Goal: Task Accomplishment & Management: Manage account settings

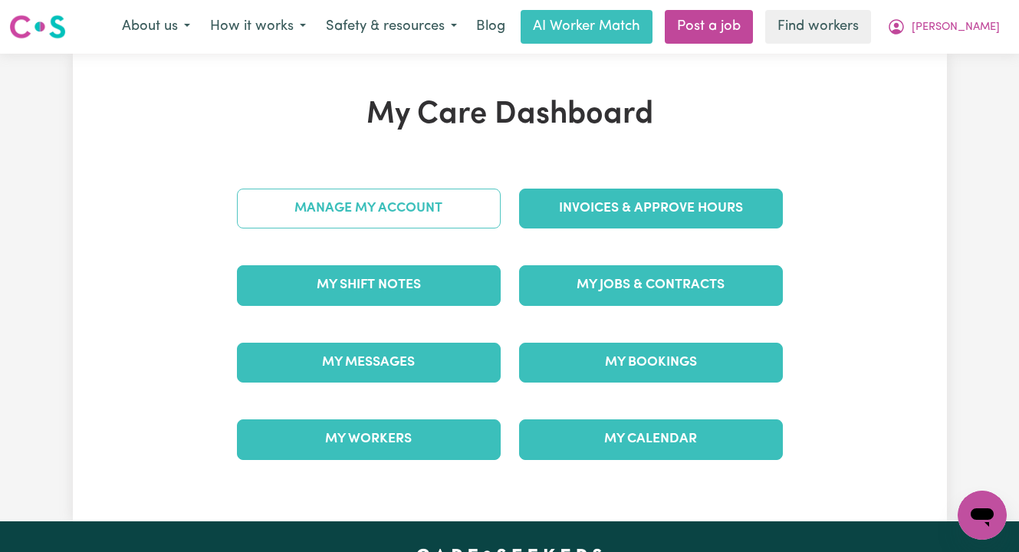
click at [274, 216] on link "Manage My Account" at bounding box center [369, 209] width 264 height 40
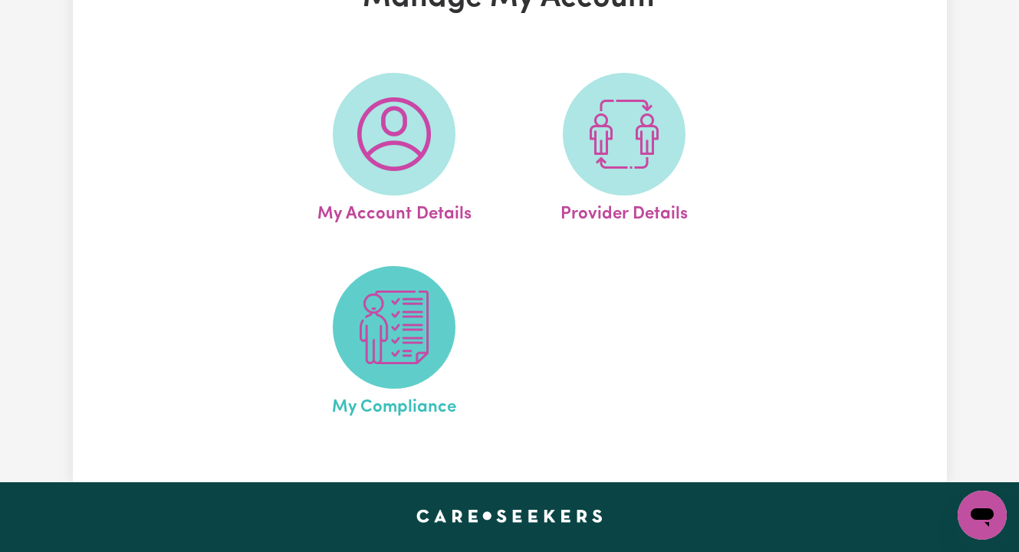
click at [355, 347] on span at bounding box center [394, 327] width 123 height 123
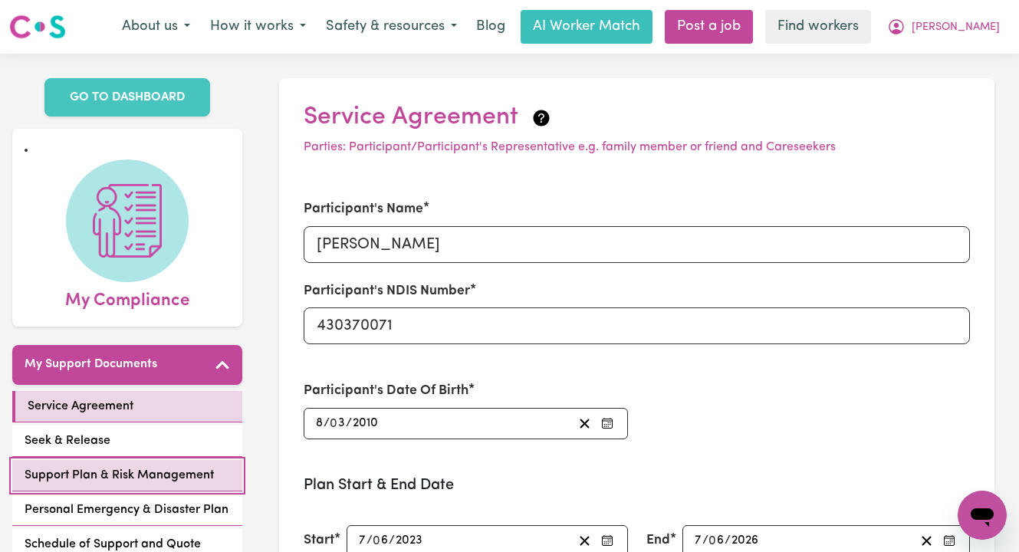
click at [144, 466] on span "Support Plan & Risk Management" at bounding box center [119, 475] width 189 height 18
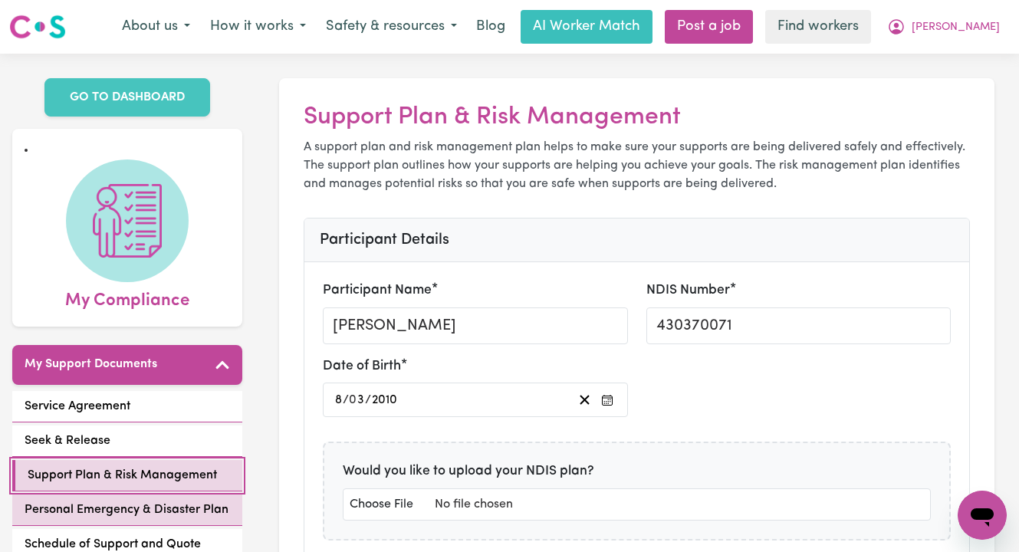
scroll to position [62, 0]
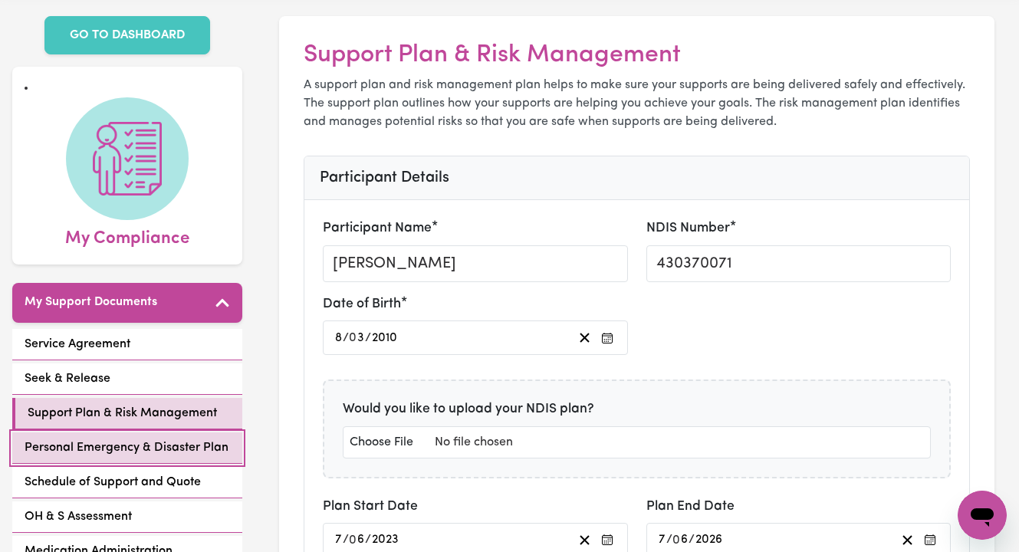
click at [92, 439] on span "Personal Emergency & Disaster Plan" at bounding box center [127, 448] width 204 height 18
select select "postpone"
select select "phone"
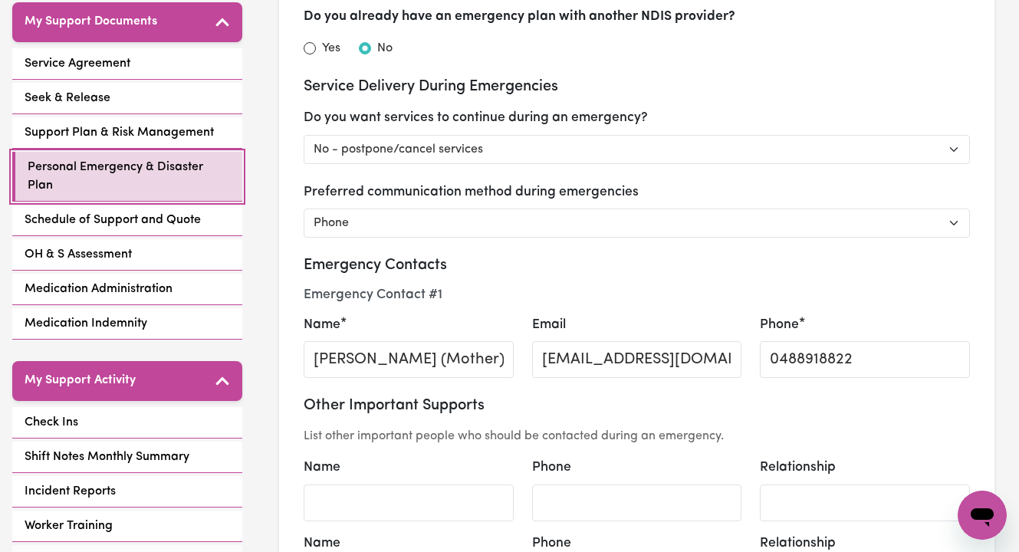
scroll to position [341, 0]
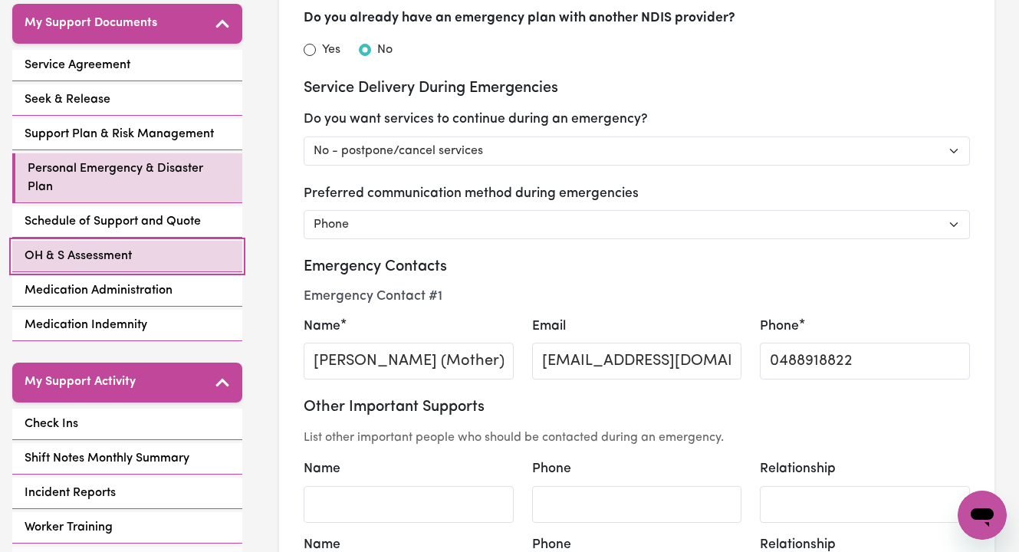
click at [149, 241] on link "OH & S Assessment" at bounding box center [127, 256] width 230 height 31
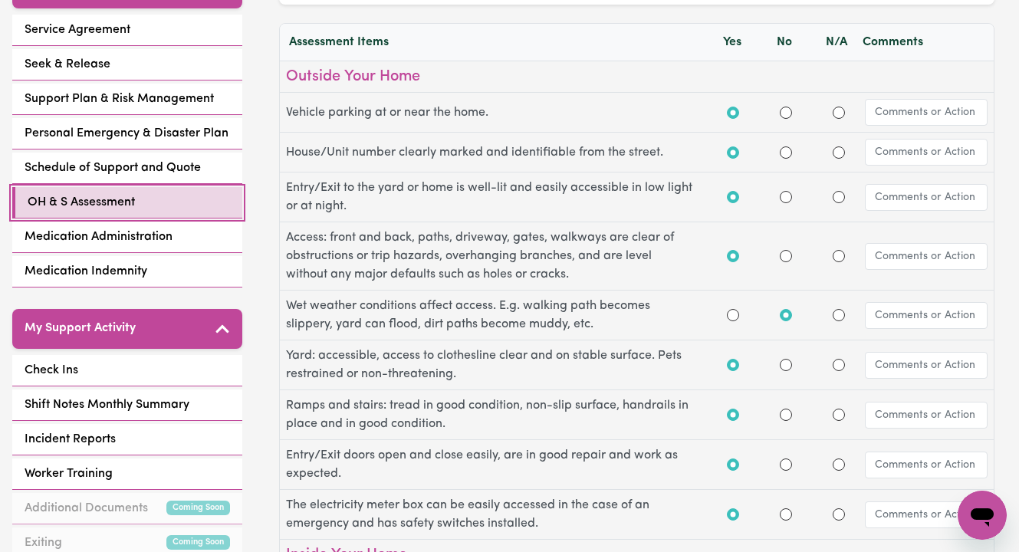
scroll to position [358, 0]
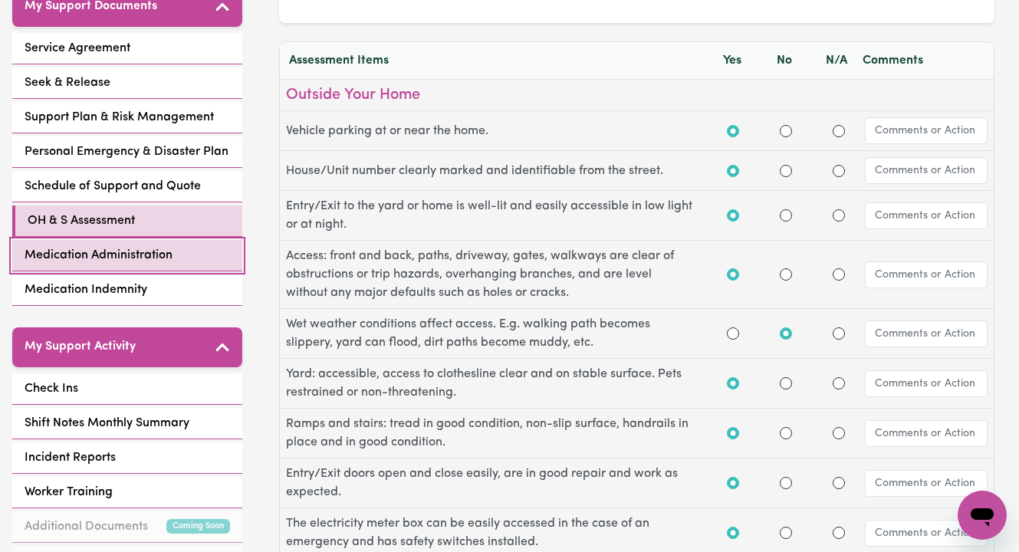
click at [146, 246] on span "Medication Administration" at bounding box center [99, 255] width 148 height 18
